Goal: Navigation & Orientation: Go to known website

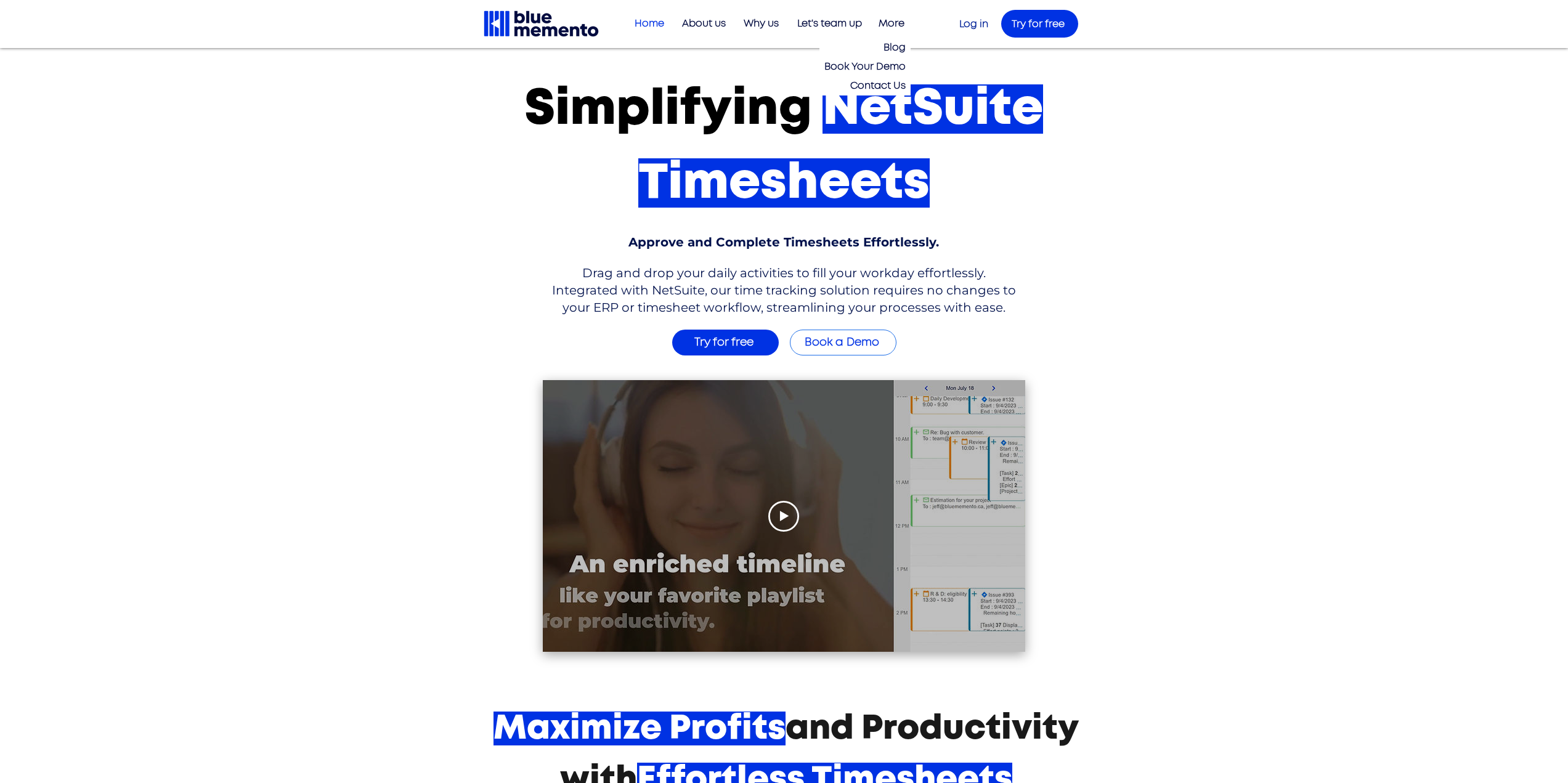
click at [965, 21] on span "Log in" at bounding box center [973, 24] width 29 height 10
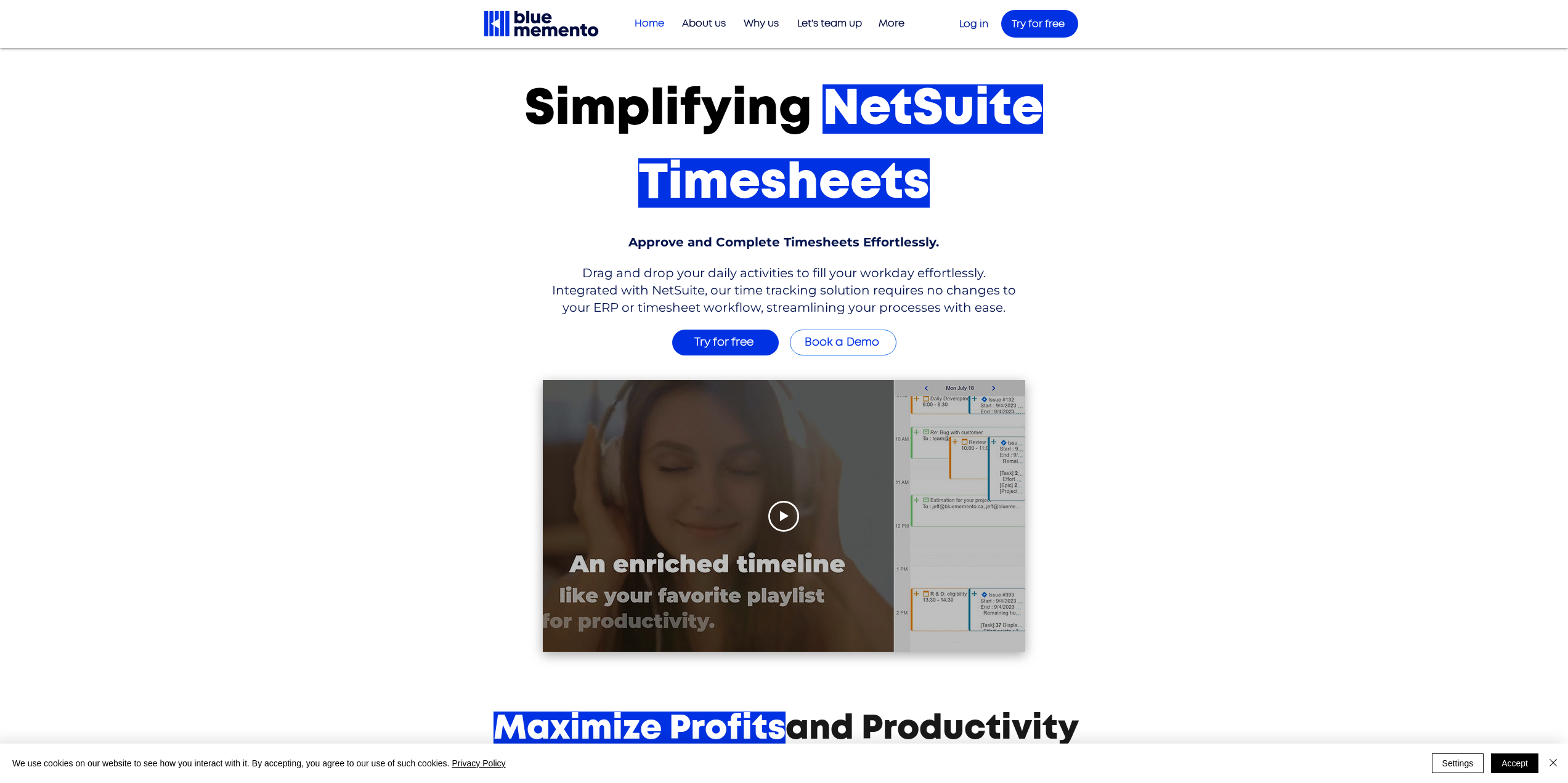
click at [976, 21] on span "Log in" at bounding box center [973, 24] width 29 height 10
click at [983, 26] on span "Log in" at bounding box center [973, 24] width 29 height 10
click at [966, 22] on span "Log in" at bounding box center [973, 24] width 29 height 10
